Goal: Browse casually: Explore the website without a specific task or goal

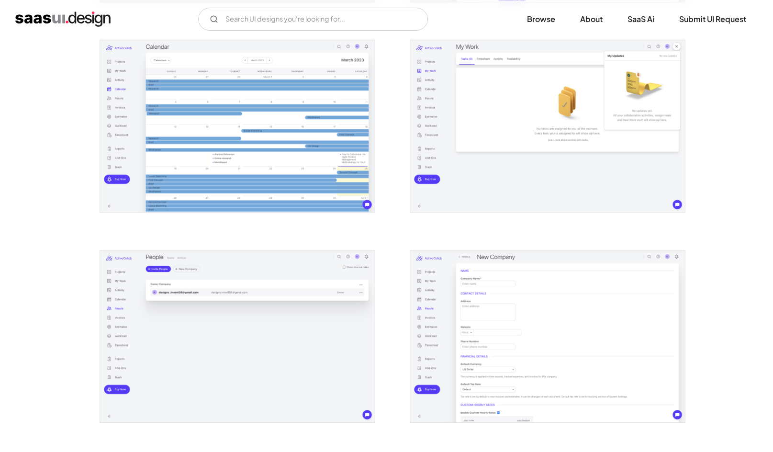
scroll to position [1037, 0]
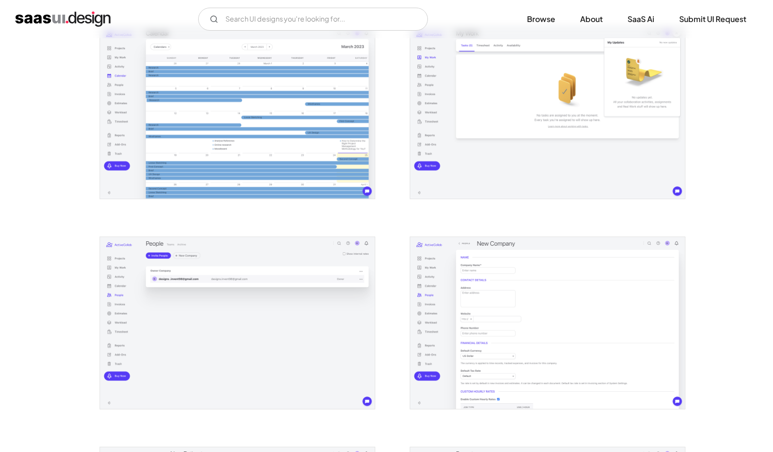
click at [396, 263] on div at bounding box center [387, 212] width 575 height 2101
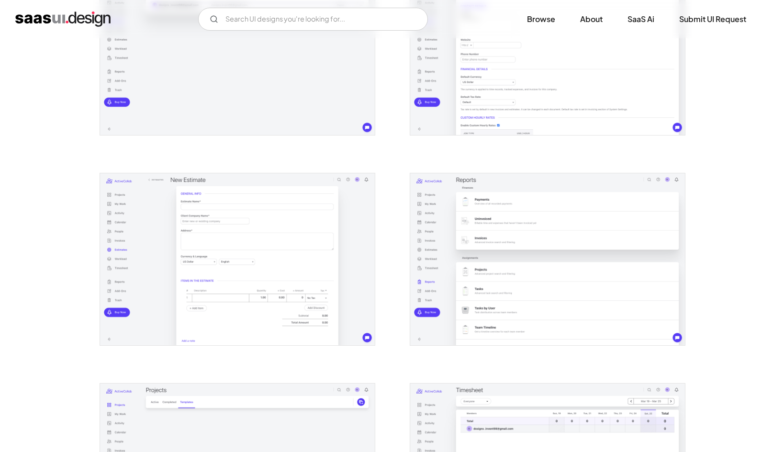
scroll to position [1420, 0]
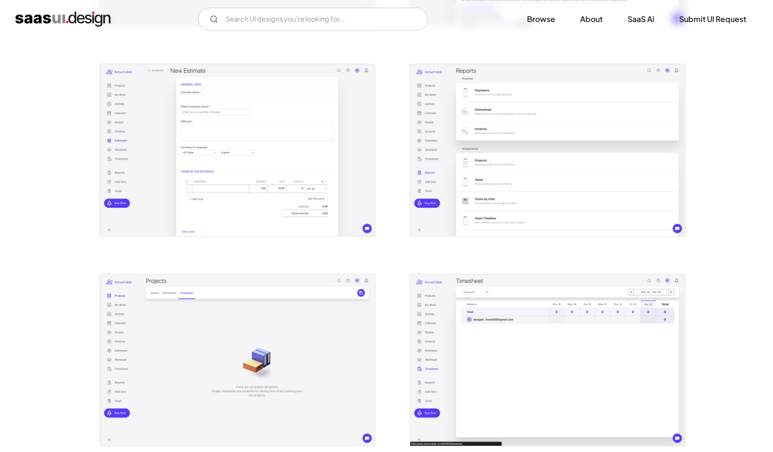
click at [536, 120] on img "open lightbox" at bounding box center [547, 150] width 275 height 172
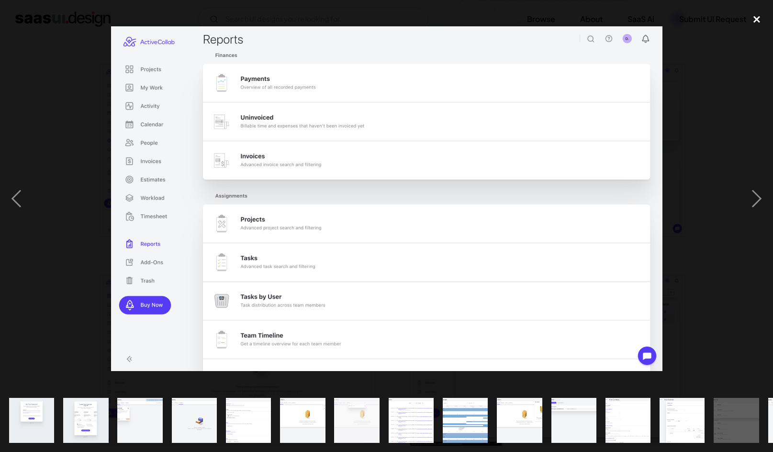
click at [755, 22] on div "close lightbox" at bounding box center [757, 19] width 33 height 21
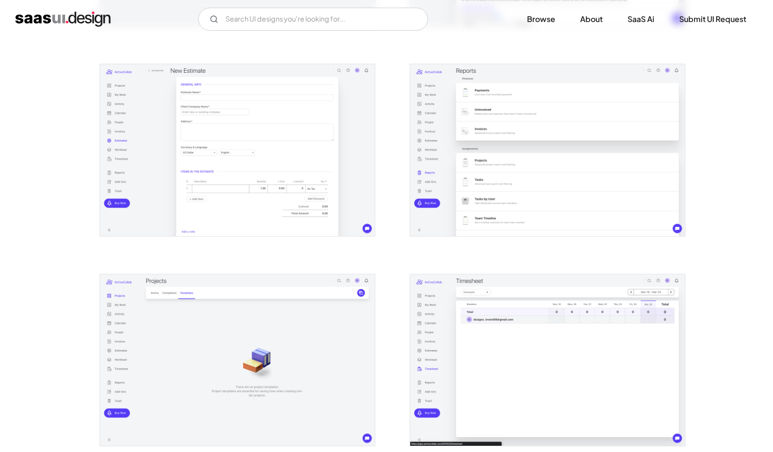
click at [239, 152] on img "open lightbox" at bounding box center [237, 150] width 275 height 172
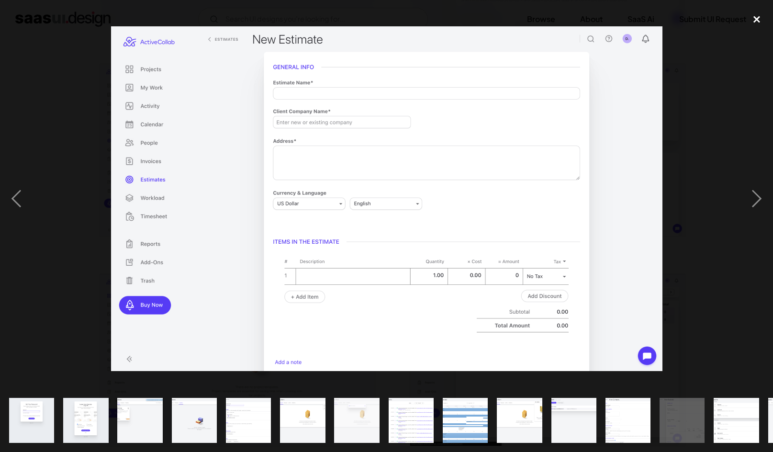
click at [758, 20] on div "close lightbox" at bounding box center [757, 19] width 33 height 21
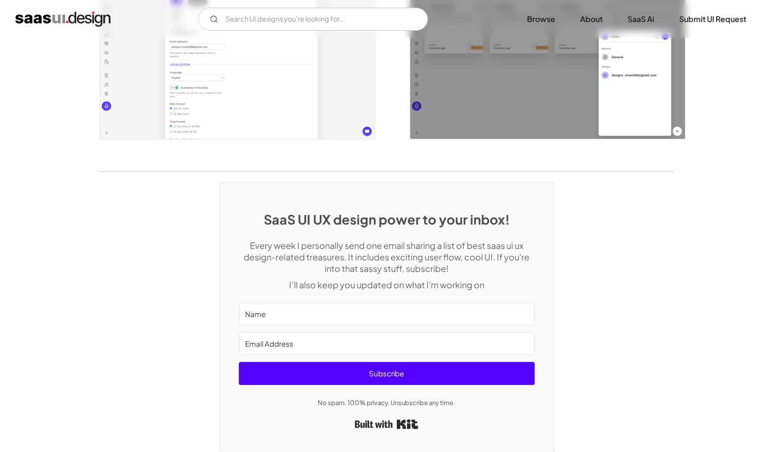
scroll to position [2148, 0]
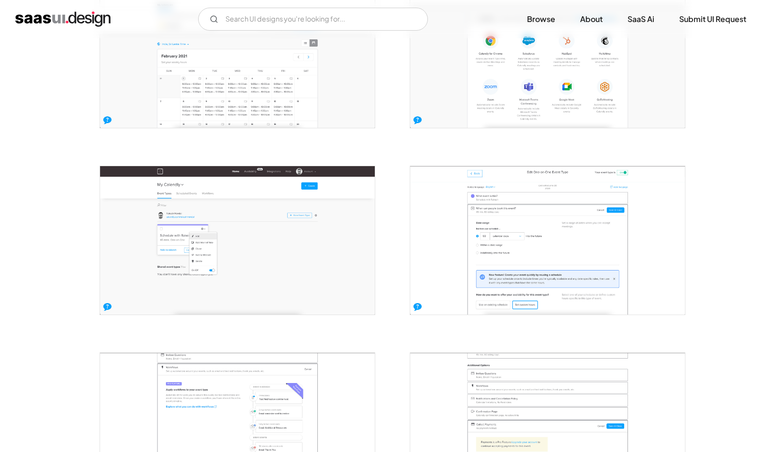
scroll to position [991, 0]
click at [264, 67] on img "open lightbox" at bounding box center [237, 53] width 275 height 148
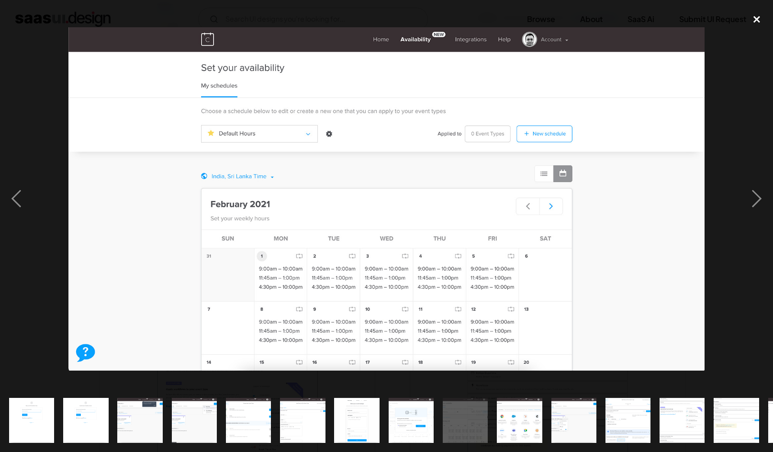
click at [757, 18] on div "close lightbox" at bounding box center [757, 19] width 33 height 21
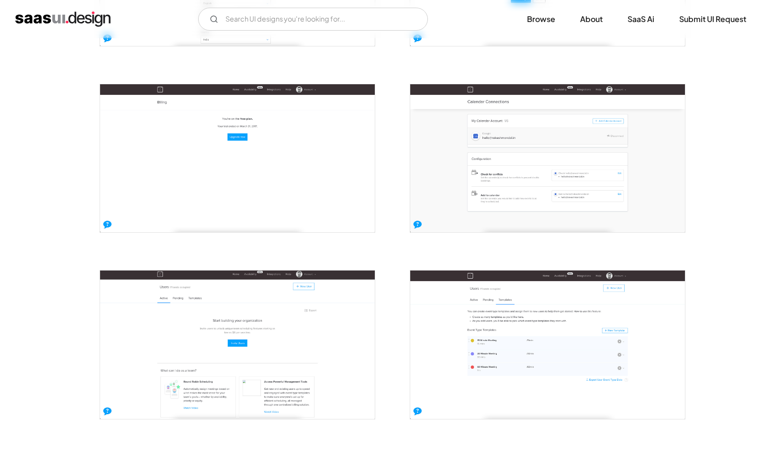
scroll to position [1621, 0]
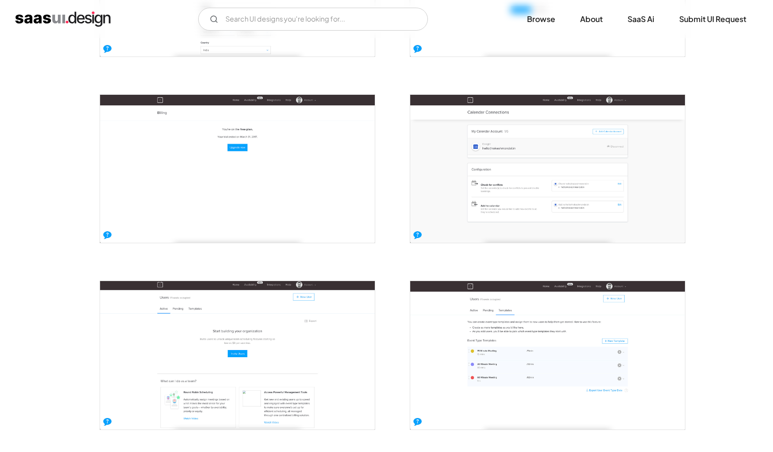
click at [506, 162] on img "open lightbox" at bounding box center [547, 169] width 275 height 148
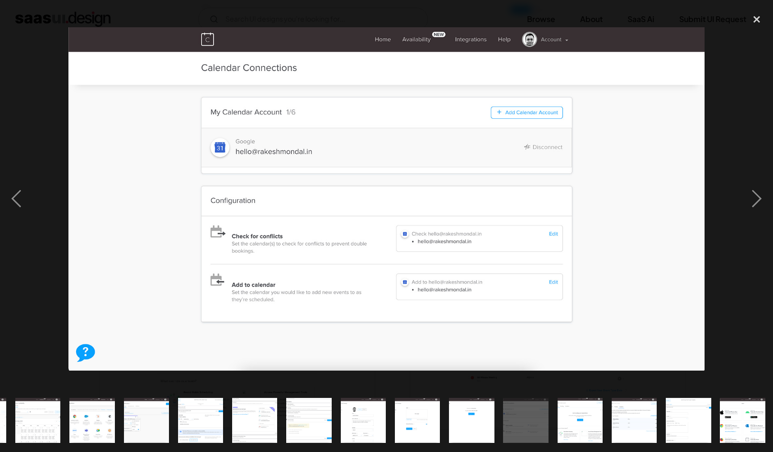
scroll to position [0, 429]
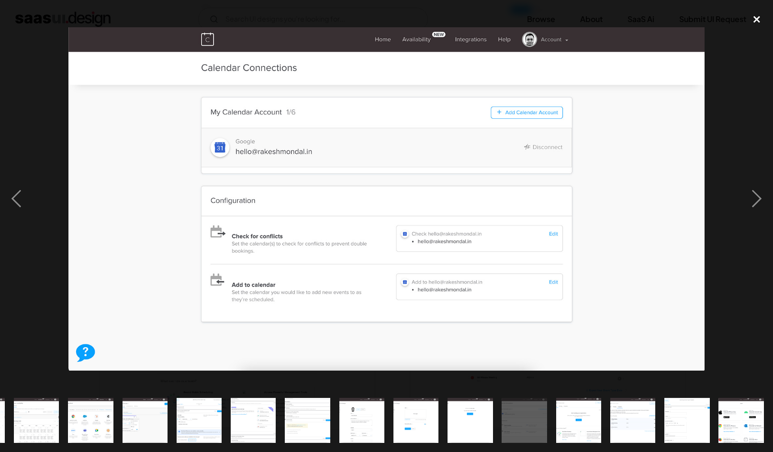
click at [756, 19] on div "close lightbox" at bounding box center [757, 19] width 33 height 21
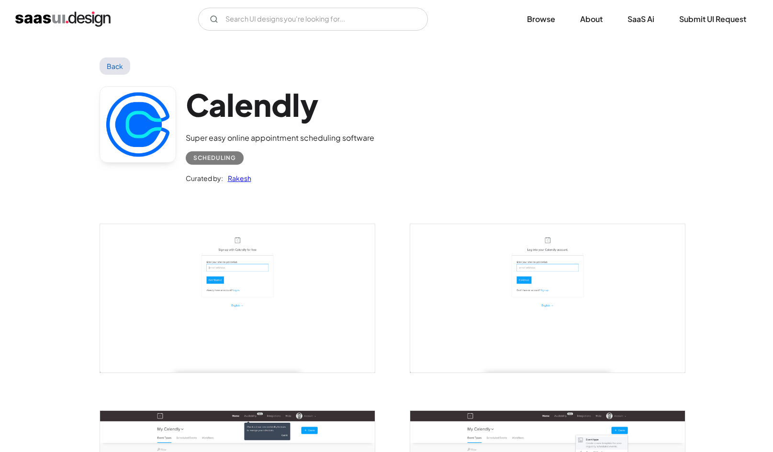
scroll to position [0, 0]
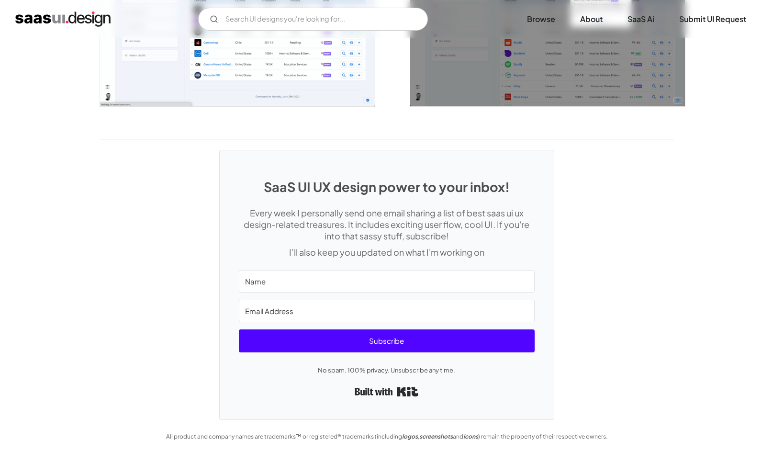
scroll to position [1791, 0]
